Goal: Task Accomplishment & Management: Use online tool/utility

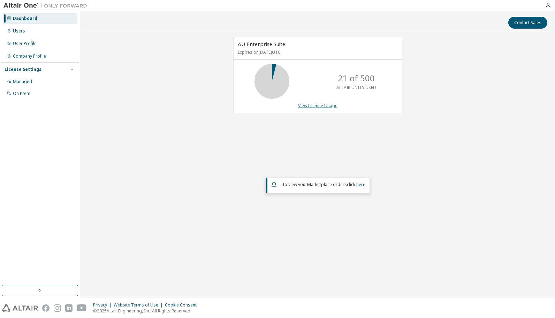
click at [313, 104] on link "View License Usage" at bounding box center [317, 105] width 39 height 6
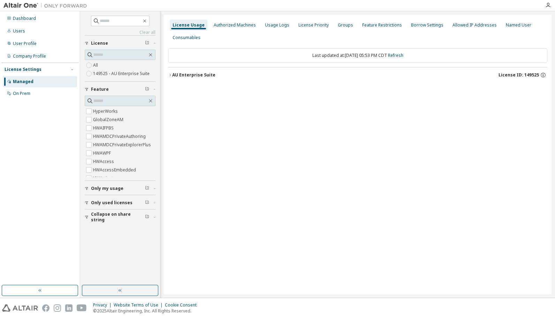
click at [113, 192] on button "Only my usage" at bounding box center [120, 188] width 71 height 15
click at [99, 198] on label "Yes" at bounding box center [97, 198] width 8 height 8
click at [180, 75] on div "AU Enterprise Suite" at bounding box center [193, 75] width 43 height 6
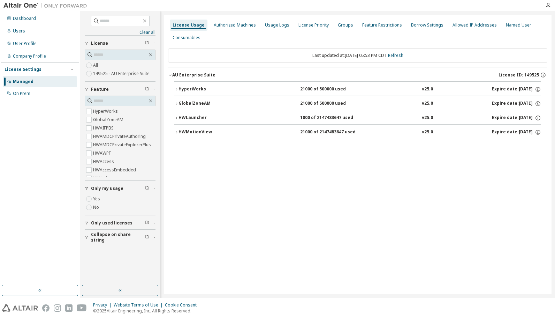
click at [98, 221] on span "Only used licenses" at bounding box center [111, 223] width 41 height 6
click at [111, 254] on span "Collapse on share string" at bounding box center [118, 257] width 54 height 11
click at [96, 233] on label "Yes" at bounding box center [97, 233] width 8 height 8
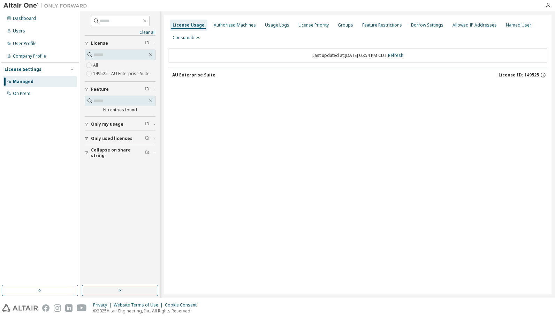
click at [89, 208] on div "Clear all Collapse on share string Only used licenses Yes No Only my usage Yes …" at bounding box center [120, 148] width 78 height 272
click at [113, 125] on span "Only my usage" at bounding box center [107, 124] width 32 height 6
click at [195, 76] on div "AU Enterprise Suite" at bounding box center [193, 75] width 43 height 6
click at [114, 165] on button "Collapse on share string" at bounding box center [120, 172] width 71 height 15
click at [112, 159] on span "Only used licenses" at bounding box center [111, 159] width 41 height 6
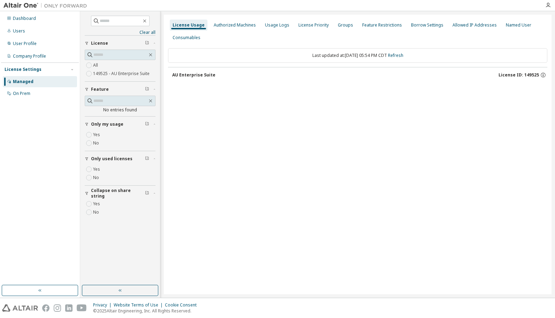
click at [189, 72] on div "AU Enterprise Suite" at bounding box center [193, 75] width 43 height 6
click at [199, 38] on div "Consumables" at bounding box center [186, 37] width 33 height 11
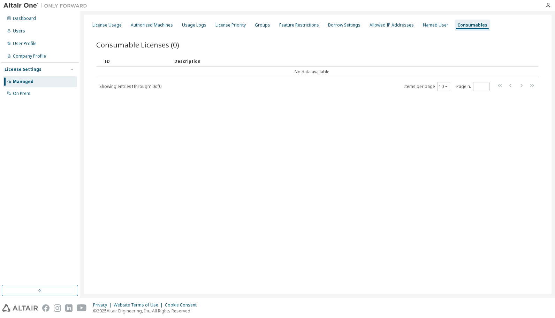
click at [101, 35] on div "Consumable Licenses (0) Clear Load Save Save As Field Operator Value Select fil…" at bounding box center [317, 70] width 459 height 78
click at [192, 30] on div "Usage Logs" at bounding box center [194, 25] width 30 height 11
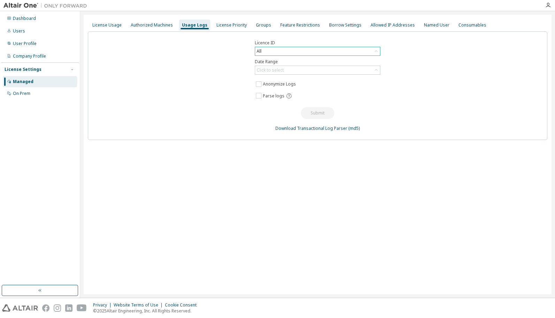
click at [280, 53] on div "All" at bounding box center [317, 51] width 125 height 8
click at [281, 71] on li "All" at bounding box center [317, 70] width 124 height 9
click at [321, 66] on div "Click to select" at bounding box center [317, 70] width 125 height 8
click at [303, 88] on li "Last 30 days" at bounding box center [317, 88] width 124 height 9
click at [321, 109] on button "Submit" at bounding box center [317, 113] width 33 height 12
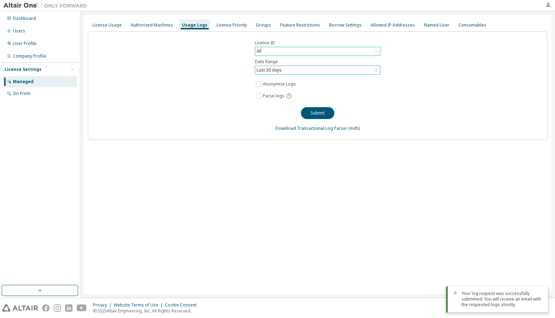
click at [521, 300] on div "Your log request was successfully submitted. You will receive an email with the…" at bounding box center [501, 298] width 81 height 17
click at [467, 301] on div "Your log request was successfully submitted. You will receive an email with the…" at bounding box center [501, 298] width 81 height 17
click at [32, 90] on div "On Prem" at bounding box center [40, 93] width 74 height 11
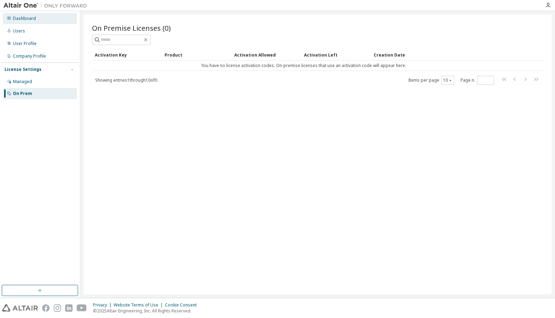
click at [31, 18] on div "Dashboard" at bounding box center [24, 19] width 23 height 6
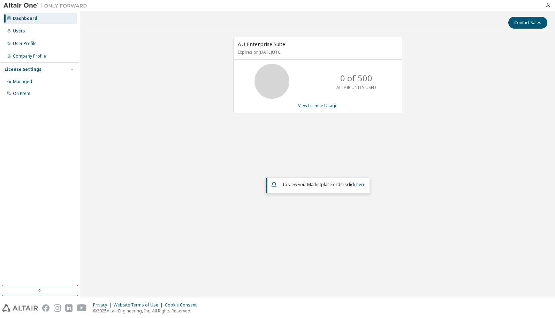
click at [265, 76] on icon at bounding box center [271, 80] width 17 height 17
